Goal: Navigation & Orientation: Find specific page/section

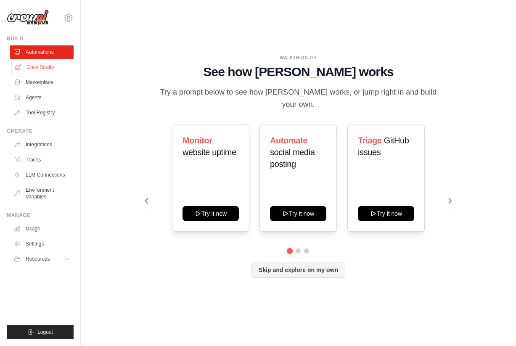
click at [55, 68] on link "Crew Studio" at bounding box center [42, 67] width 63 height 13
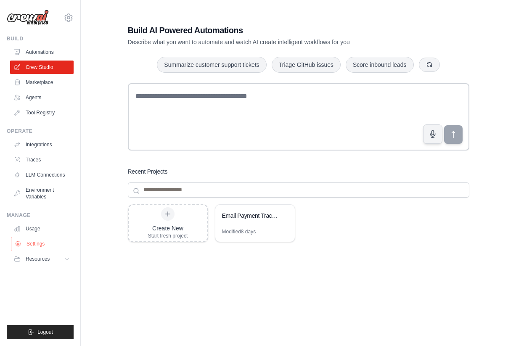
click at [35, 240] on link "Settings" at bounding box center [42, 243] width 63 height 13
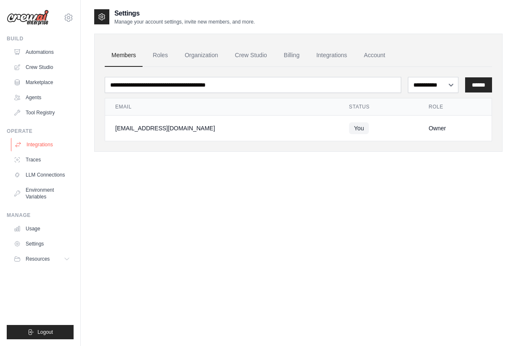
click at [40, 147] on link "Integrations" at bounding box center [42, 144] width 63 height 13
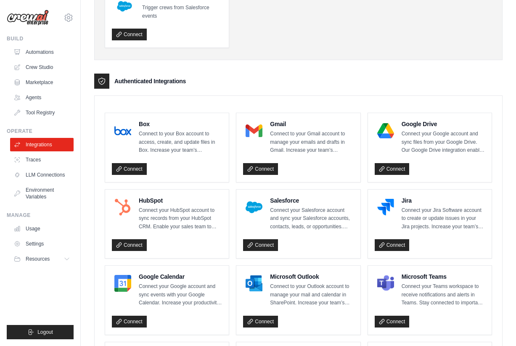
scroll to position [147, 0]
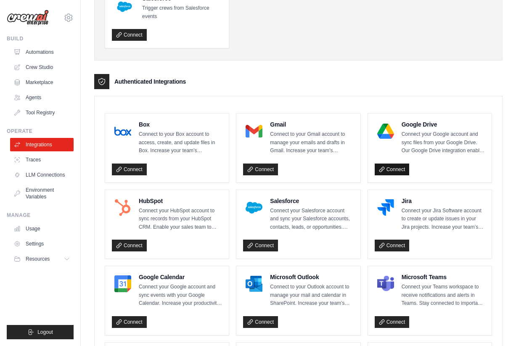
click at [398, 167] on link "Connect" at bounding box center [391, 169] width 35 height 12
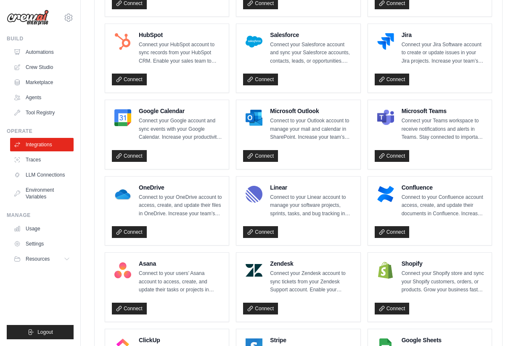
scroll to position [0, 0]
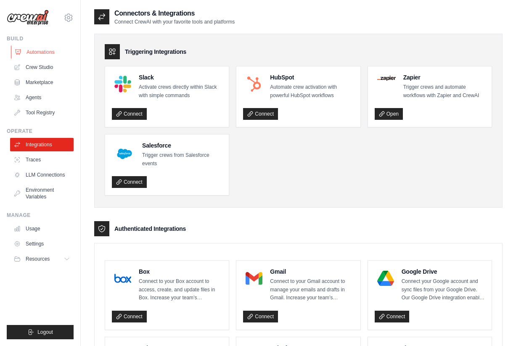
click at [47, 52] on link "Automations" at bounding box center [42, 51] width 63 height 13
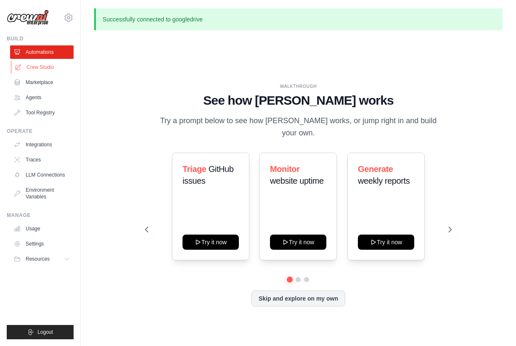
click at [47, 67] on link "Crew Studio" at bounding box center [42, 67] width 63 height 13
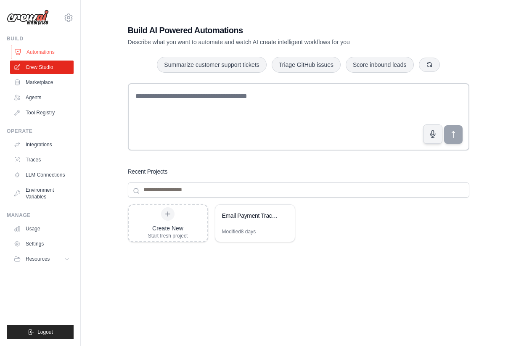
click at [37, 55] on link "Automations" at bounding box center [42, 51] width 63 height 13
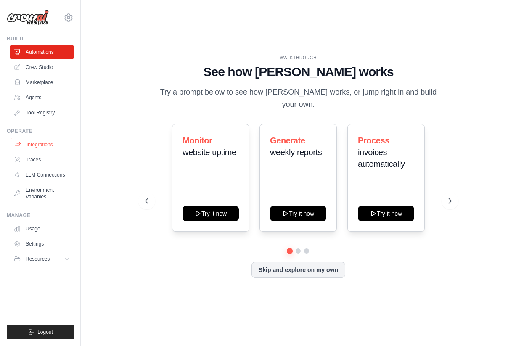
click at [42, 148] on link "Integrations" at bounding box center [42, 144] width 63 height 13
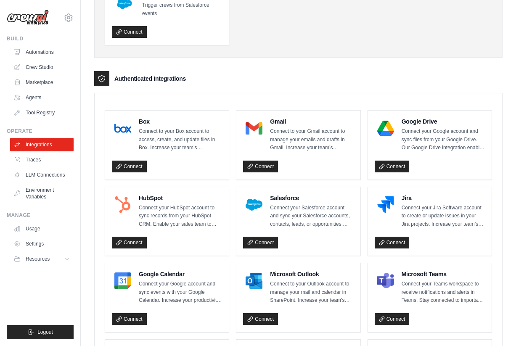
scroll to position [168, 0]
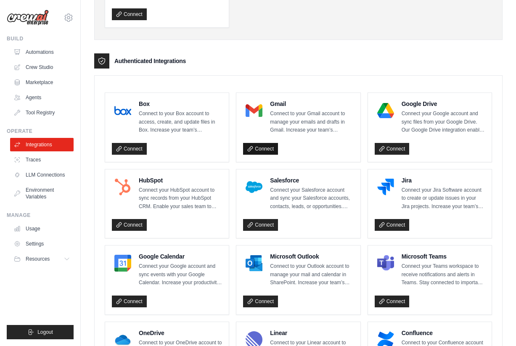
click at [262, 143] on link "Connect" at bounding box center [260, 149] width 35 height 12
click at [403, 149] on link "Connect" at bounding box center [391, 149] width 35 height 12
click at [47, 55] on link "Automations" at bounding box center [42, 51] width 63 height 13
